Goal: Communication & Community: Answer question/provide support

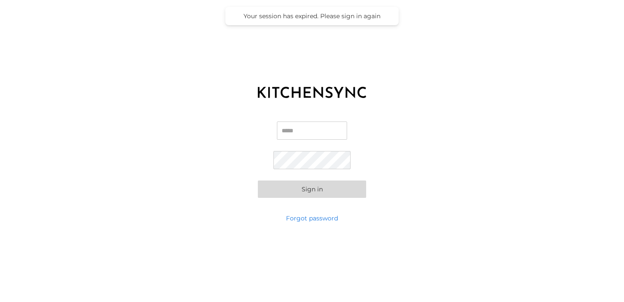
type input "**********"
click at [312, 191] on button "Sign in" at bounding box center [312, 188] width 108 height 17
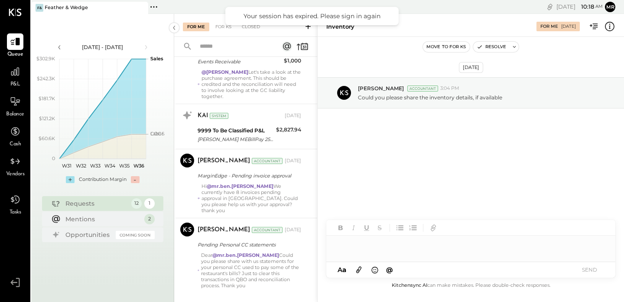
scroll to position [548, 0]
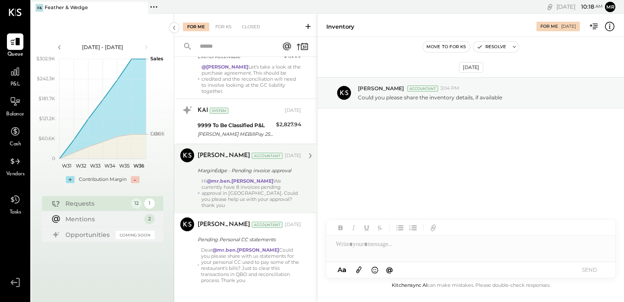
click at [261, 183] on div "Hi @mr.ben.[PERSON_NAME] We currently have 8 invoices pending approval in [GEOG…" at bounding box center [251, 193] width 100 height 30
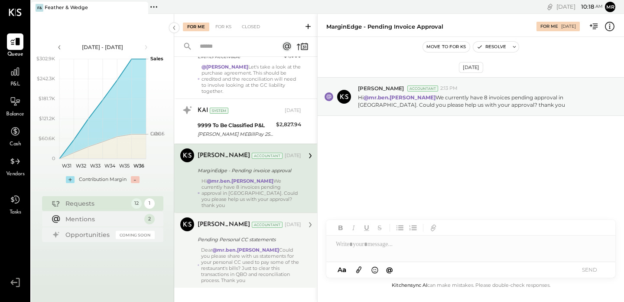
click at [254, 253] on div "Dear @mr.ben.[PERSON_NAME] Could you please share with us statements for your p…" at bounding box center [251, 265] width 100 height 36
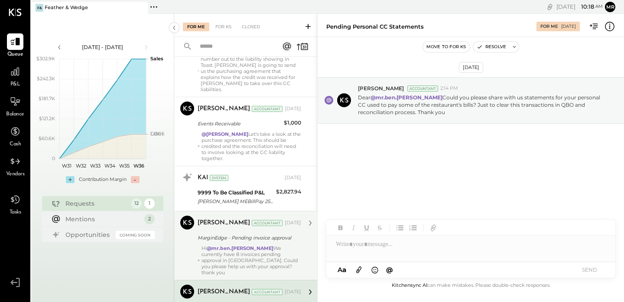
scroll to position [548, 0]
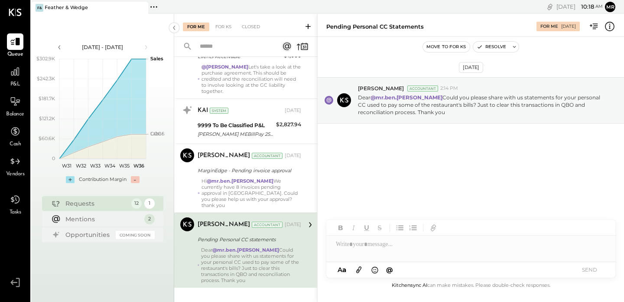
click at [254, 170] on div "[PERSON_NAME] Accountant [DATE] MarginEdge - Pending invoice approval Hi @mr.be…" at bounding box center [250, 178] width 104 height 60
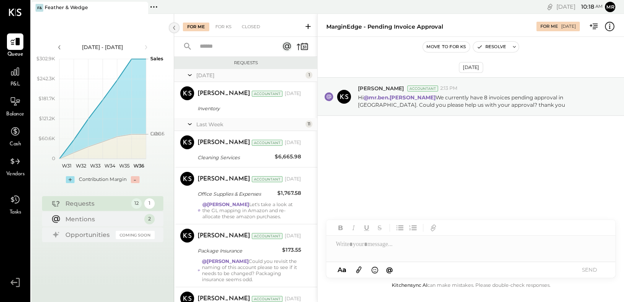
click at [171, 27] on icon at bounding box center [174, 28] width 10 height 16
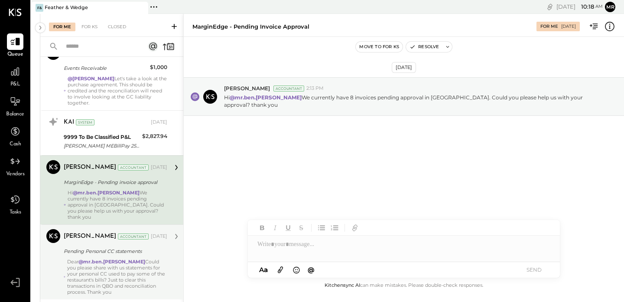
scroll to position [548, 0]
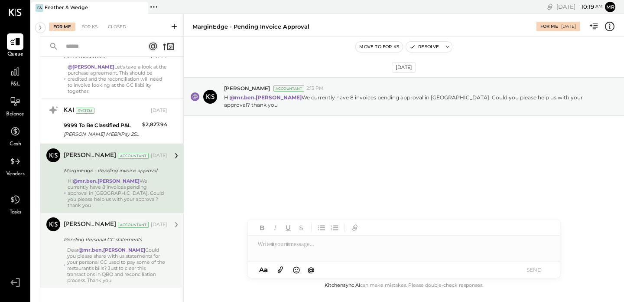
click at [115, 247] on div "Dear @mr.ben.[PERSON_NAME] Could you please share with us statements for your p…" at bounding box center [117, 265] width 100 height 36
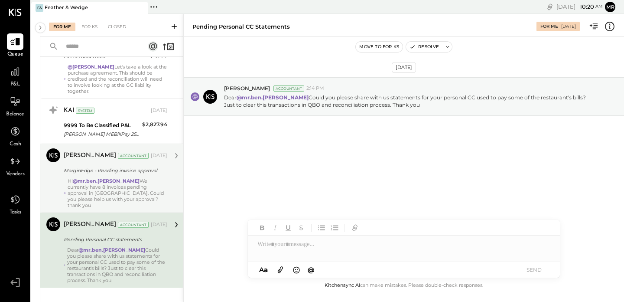
click at [123, 179] on div "Hi @mr.ben.[PERSON_NAME] We currently have 8 invoices pending approval in [GEOG…" at bounding box center [118, 193] width 100 height 30
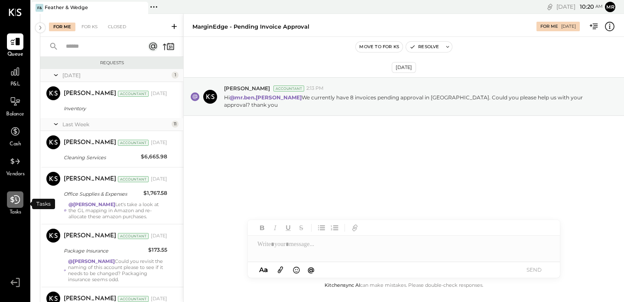
click at [14, 204] on icon at bounding box center [15, 199] width 11 height 11
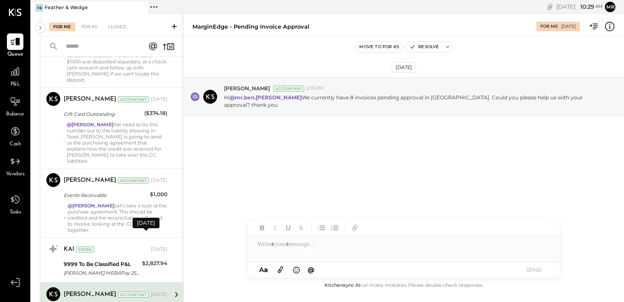
scroll to position [548, 0]
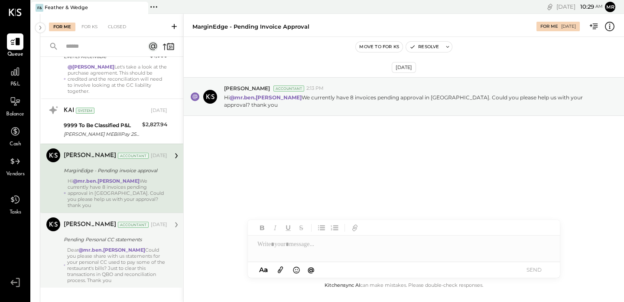
click at [101, 257] on div "Dear @mr.ben.[PERSON_NAME] Could you please share with us statements for your p…" at bounding box center [117, 265] width 100 height 36
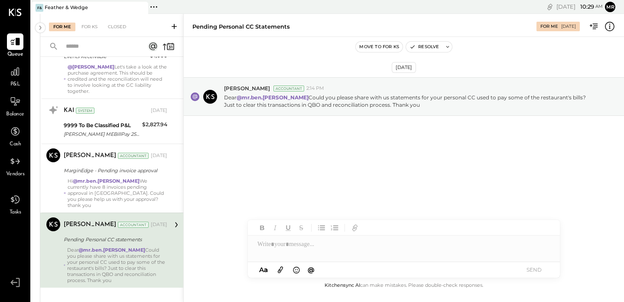
click at [281, 266] on icon at bounding box center [281, 269] width 10 height 10
click at [281, 269] on icon at bounding box center [281, 269] width 10 height 10
click at [281, 268] on icon at bounding box center [281, 269] width 10 height 10
click at [410, 208] on div at bounding box center [404, 211] width 312 height 17
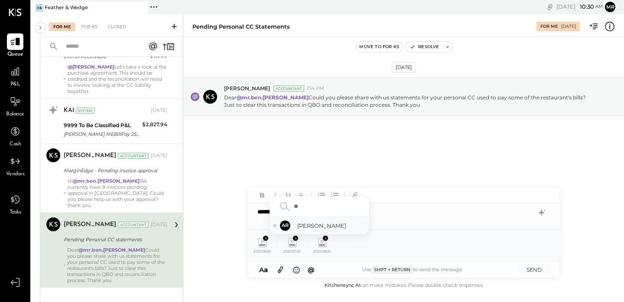
click at [327, 224] on span "[PERSON_NAME]" at bounding box center [331, 225] width 68 height 8
click at [537, 269] on button "SEND" at bounding box center [533, 269] width 35 height 12
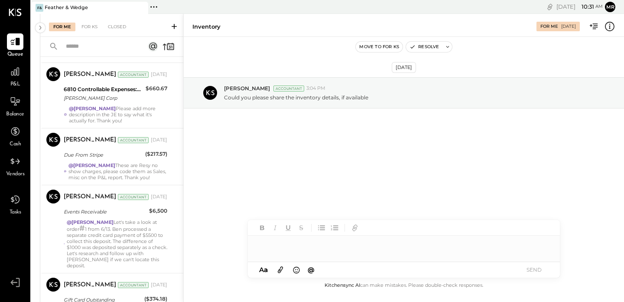
scroll to position [473, 0]
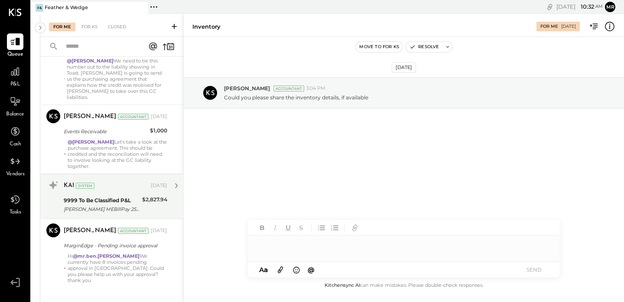
click at [123, 188] on div "KAI System [DATE] 9999 To Be Classified P&L [PERSON_NAME] MEBillPay 250815 MEEP…" at bounding box center [116, 196] width 104 height 36
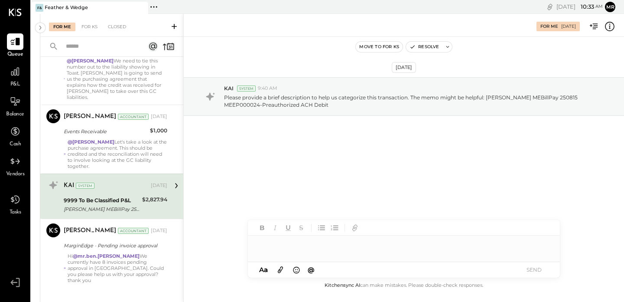
click at [279, 245] on div at bounding box center [404, 243] width 312 height 17
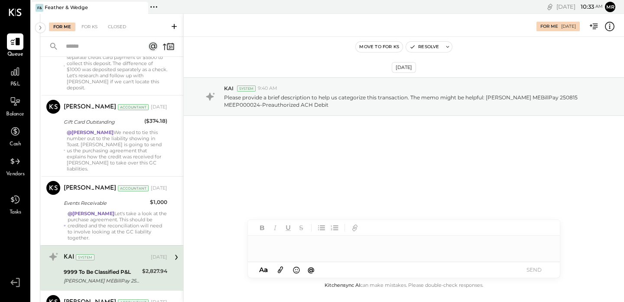
scroll to position [473, 0]
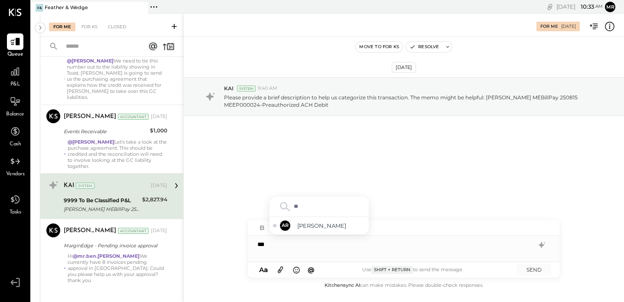
type input "***"
click at [322, 217] on div "AR [PERSON_NAME]" at bounding box center [318, 225] width 99 height 17
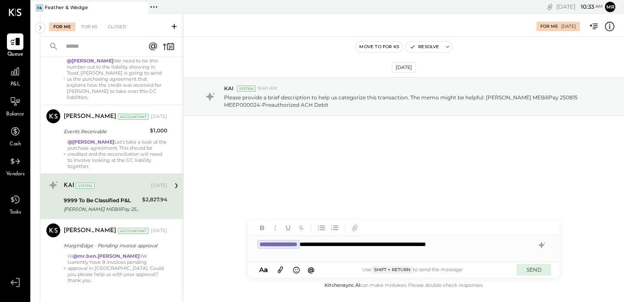
click at [529, 268] on button "SEND" at bounding box center [533, 269] width 35 height 12
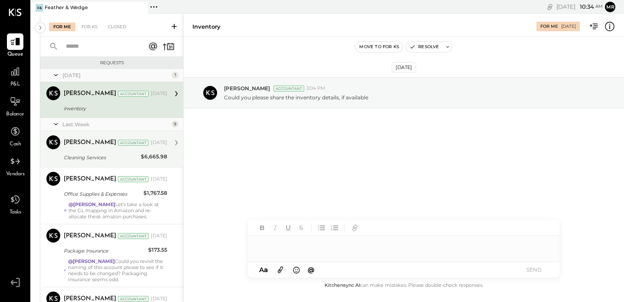
click at [126, 156] on div "Cleaning Services" at bounding box center [101, 157] width 75 height 9
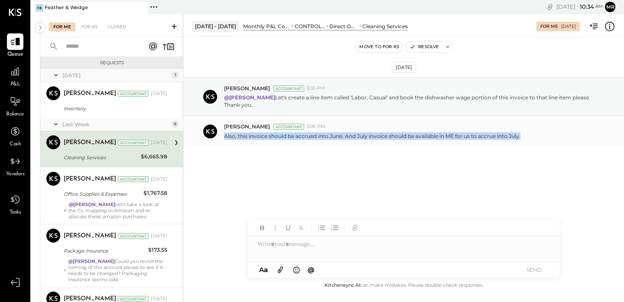
drag, startPoint x: 236, startPoint y: 131, endPoint x: 434, endPoint y: 143, distance: 198.8
click at [434, 143] on div "[PERSON_NAME] Accountant 3:06 PM Also, this invoice should be accrued into June…" at bounding box center [404, 131] width 440 height 30
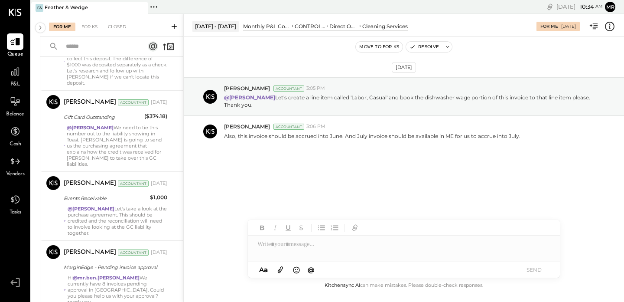
scroll to position [428, 0]
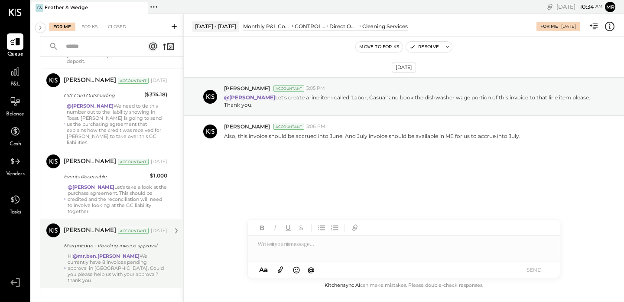
click at [88, 241] on div "MarginEdge - Pending invoice approval" at bounding box center [114, 245] width 101 height 9
